Goal: Task Accomplishment & Management: Use online tool/utility

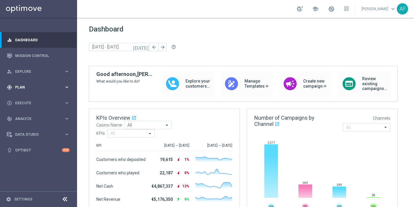
click at [19, 87] on span "Plan" at bounding box center [39, 87] width 49 height 4
click at [28, 118] on span "Templates" at bounding box center [37, 117] width 42 height 4
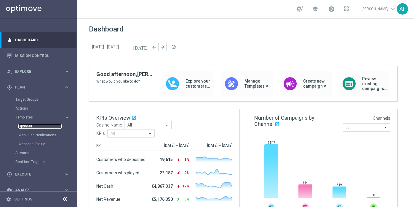
click at [27, 127] on link "Optimail" at bounding box center [39, 126] width 43 height 5
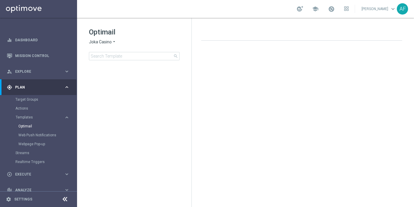
click at [102, 43] on span "Joka Casino" at bounding box center [100, 42] width 23 height 6
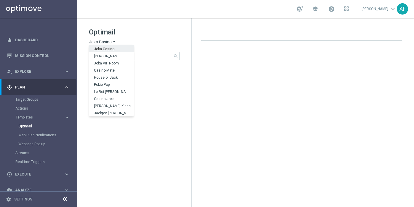
click at [102, 43] on span "Joka Casino" at bounding box center [100, 42] width 23 height 6
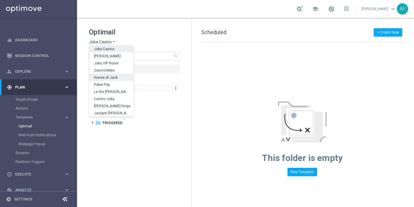
click at [179, 90] on div "folder 1 Daily more_vert" at bounding box center [140, 88] width 80 height 7
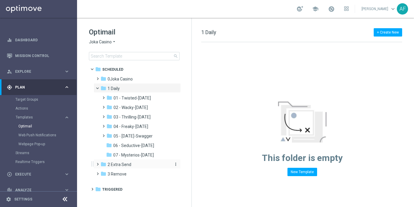
click at [129, 163] on span "2 Extra Send" at bounding box center [120, 164] width 24 height 5
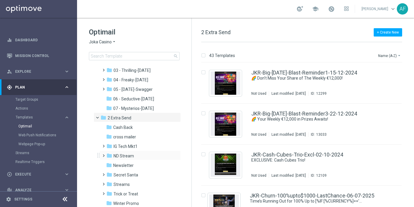
scroll to position [61, 0]
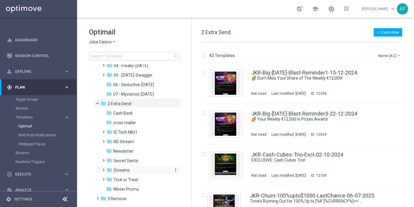
click at [127, 170] on span "Streams" at bounding box center [122, 169] width 16 height 5
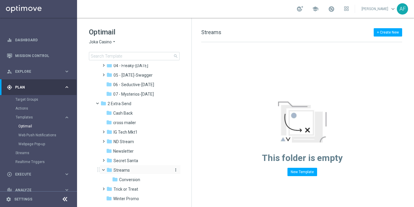
scroll to position [68, 0]
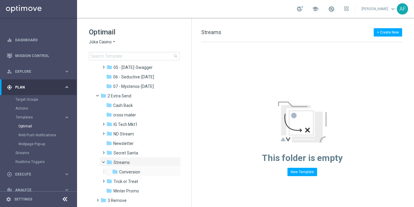
click at [139, 168] on div "folder Conversion more_vert" at bounding box center [143, 170] width 75 height 9
click at [135, 170] on span "Conversion" at bounding box center [129, 171] width 21 height 5
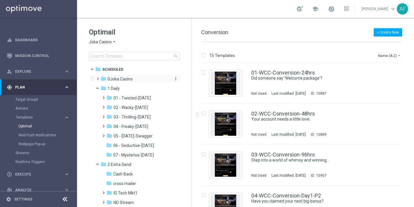
click at [119, 80] on span "0Joka Casino" at bounding box center [120, 78] width 25 height 5
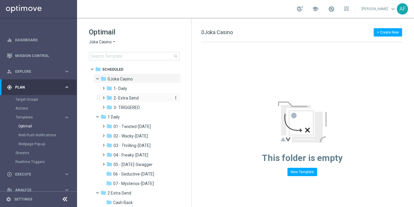
click at [132, 98] on span "2- Extra Send" at bounding box center [126, 97] width 25 height 5
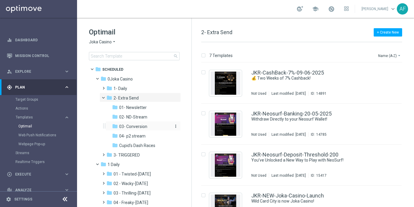
click at [135, 127] on span "03- Conversion" at bounding box center [133, 126] width 28 height 5
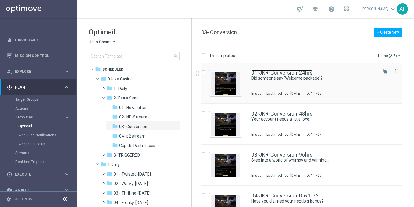
click at [275, 72] on link "01-JKR-Conversion-24hrs" at bounding box center [281, 72] width 61 height 5
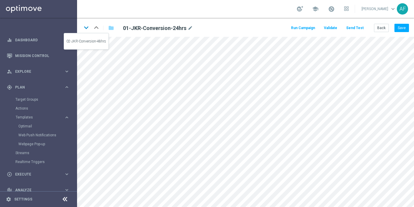
click at [87, 27] on icon "keyboard_arrow_down" at bounding box center [86, 27] width 9 height 9
click at [88, 26] on icon "keyboard_arrow_down" at bounding box center [86, 27] width 9 height 9
